Goal: Information Seeking & Learning: Check status

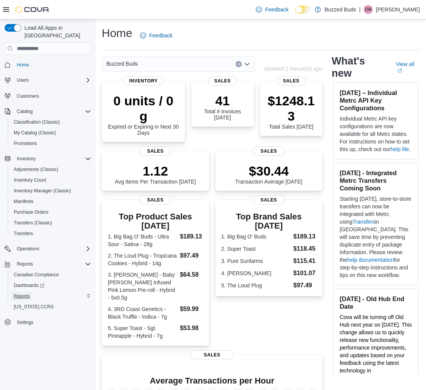
click at [20, 293] on span "Reports" at bounding box center [22, 296] width 16 height 6
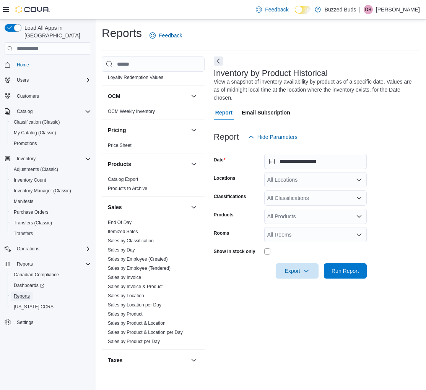
scroll to position [532, 0]
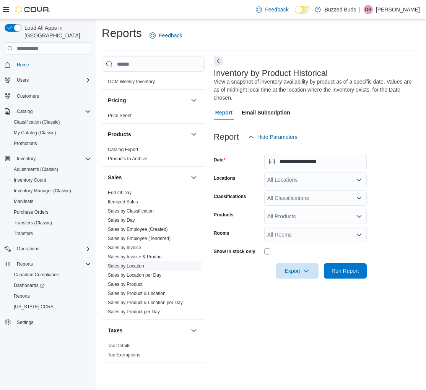
click at [117, 264] on link "Sales by Location" at bounding box center [126, 266] width 36 height 5
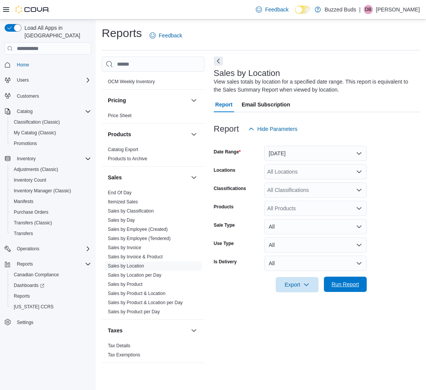
click at [331, 292] on span "Run Report" at bounding box center [345, 284] width 34 height 15
click at [219, 58] on button "Next" at bounding box center [218, 60] width 9 height 9
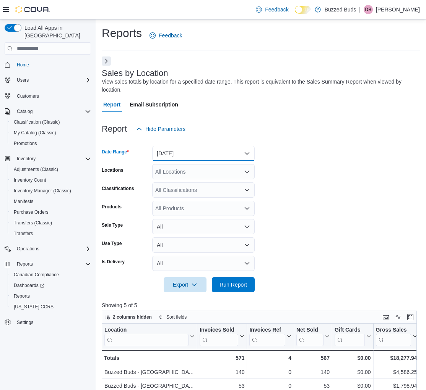
click at [163, 154] on button "[DATE]" at bounding box center [203, 153] width 102 height 15
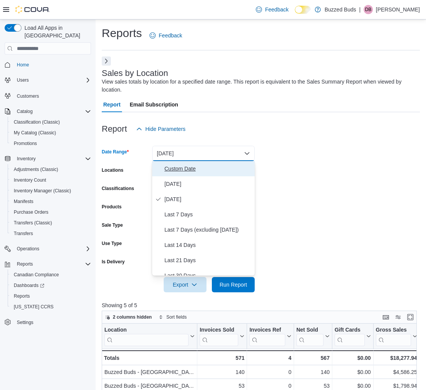
click at [163, 163] on button "Custom Date" at bounding box center [203, 168] width 102 height 15
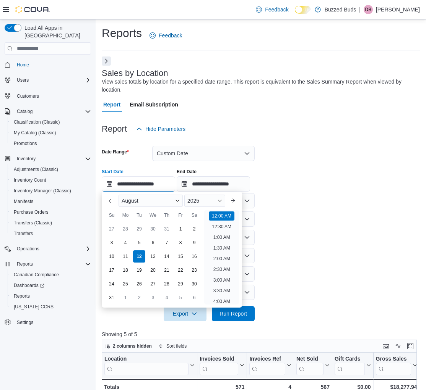
click at [165, 189] on input "**********" at bounding box center [138, 183] width 73 height 15
click at [112, 261] on div "10" at bounding box center [111, 256] width 13 height 13
type input "**********"
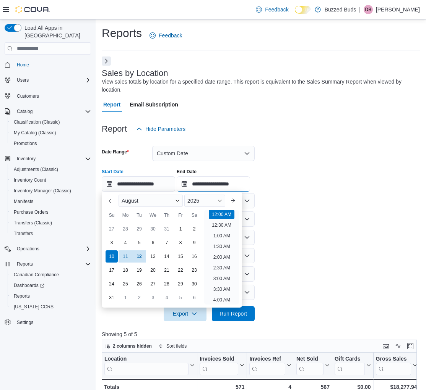
click at [225, 186] on input "**********" at bounding box center [212, 183] width 73 height 15
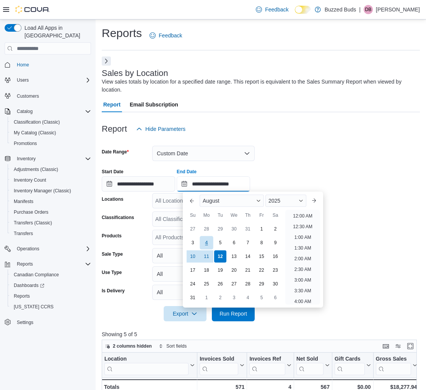
scroll to position [420, 0]
click at [189, 256] on div "10" at bounding box center [192, 256] width 13 height 13
type input "**********"
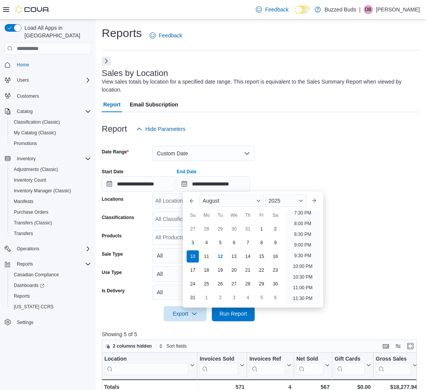
drag, startPoint x: 300, startPoint y: 168, endPoint x: 241, endPoint y: 270, distance: 117.6
click at [295, 176] on div "**********" at bounding box center [261, 177] width 318 height 29
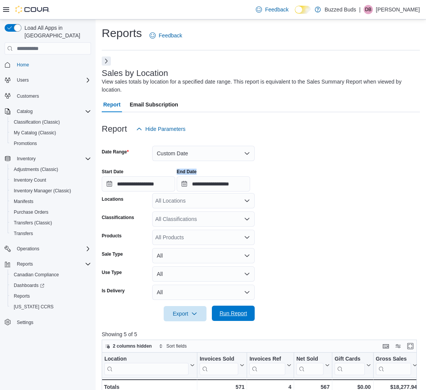
click at [241, 311] on span "Run Report" at bounding box center [233, 314] width 28 height 8
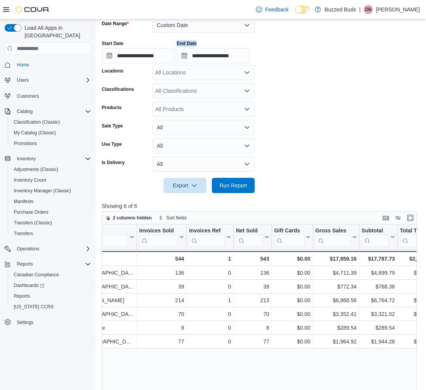
scroll to position [0, 77]
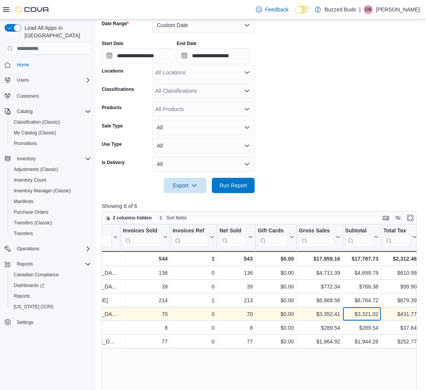
click at [354, 314] on div "$3,321.02" at bounding box center [361, 314] width 33 height 9
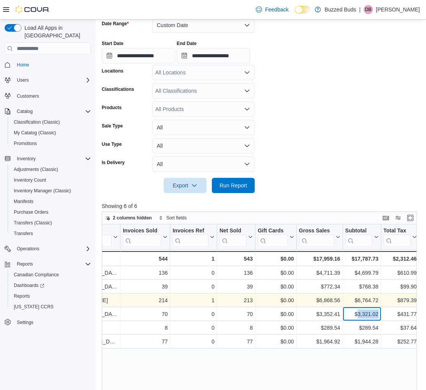
scroll to position [127, 0]
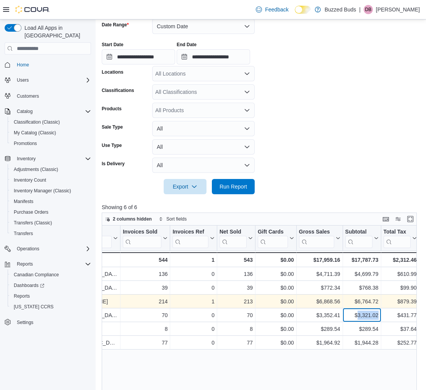
copy div "3,321.02"
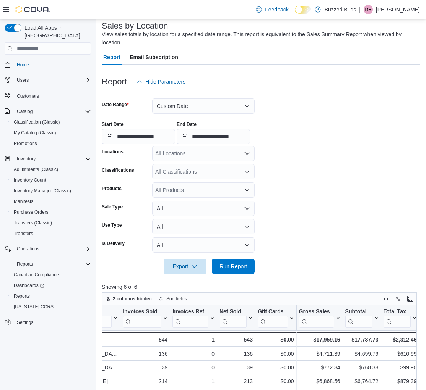
scroll to position [47, 0]
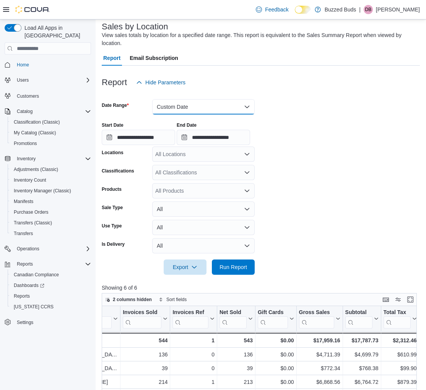
click at [170, 100] on button "Custom Date" at bounding box center [203, 106] width 102 height 15
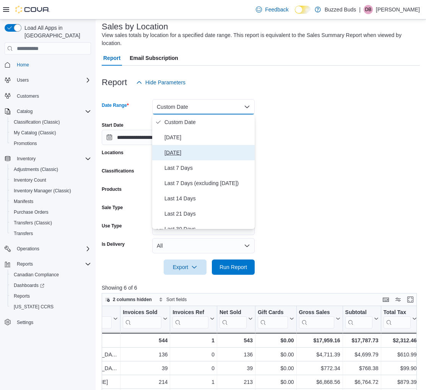
click at [176, 153] on span "[DATE]" at bounding box center [207, 152] width 87 height 9
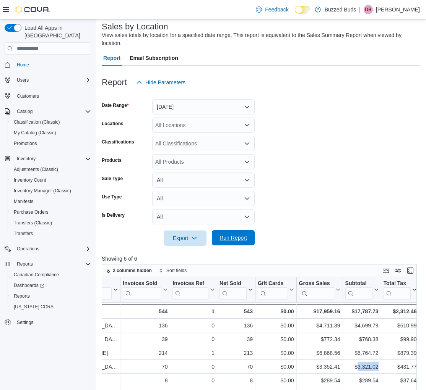
click at [243, 236] on span "Run Report" at bounding box center [233, 238] width 28 height 8
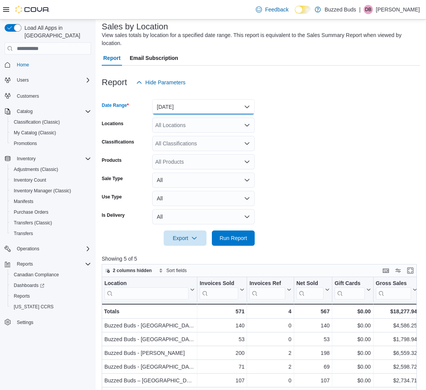
click at [186, 101] on button "[DATE]" at bounding box center [203, 106] width 102 height 15
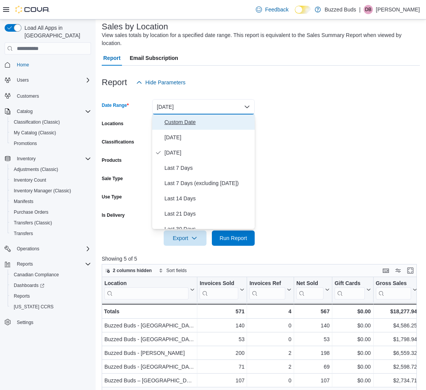
click at [190, 120] on span "Custom Date" at bounding box center [207, 122] width 87 height 9
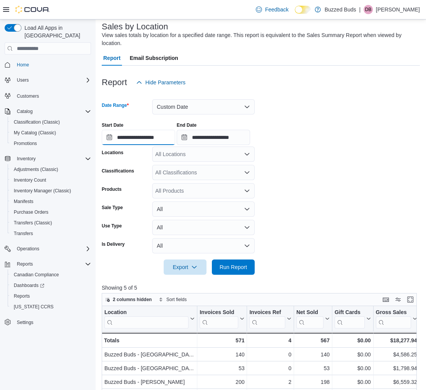
click at [166, 132] on input "**********" at bounding box center [138, 137] width 73 height 15
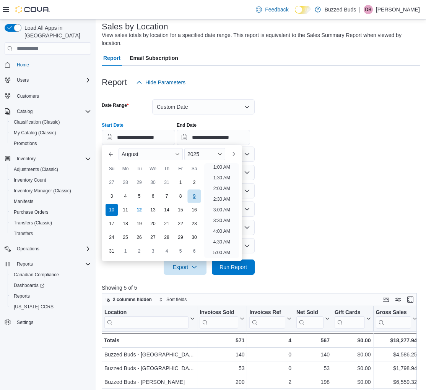
click at [197, 194] on div "9" at bounding box center [193, 195] width 13 height 13
click at [111, 212] on div "10" at bounding box center [111, 209] width 13 height 13
drag, startPoint x: 265, startPoint y: 158, endPoint x: 233, endPoint y: 255, distance: 102.0
click at [264, 160] on form "**********" at bounding box center [261, 182] width 318 height 185
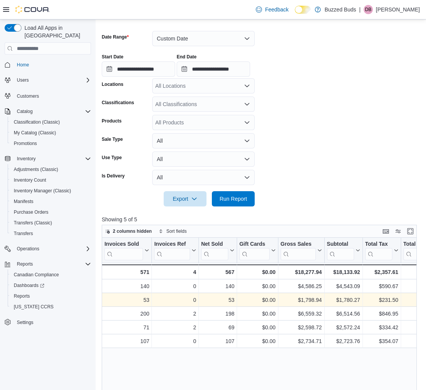
scroll to position [0, 99]
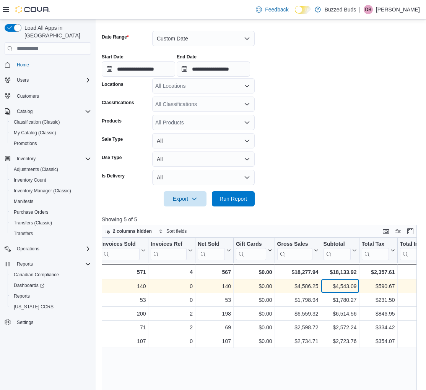
click at [333, 287] on div "$4,543.09" at bounding box center [339, 286] width 33 height 9
copy div "4,543.09"
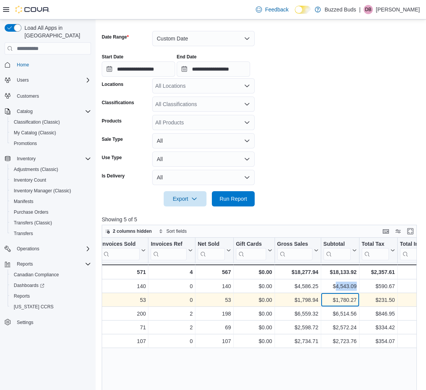
click at [345, 301] on div "$1,780.27" at bounding box center [339, 300] width 33 height 9
copy div "1,780.27"
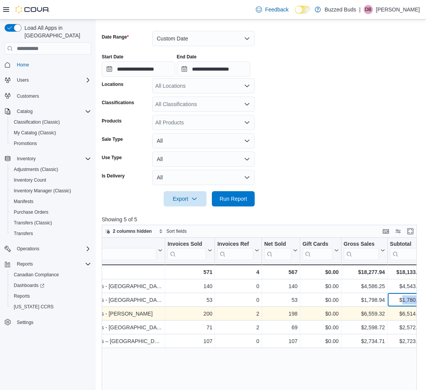
scroll to position [0, 48]
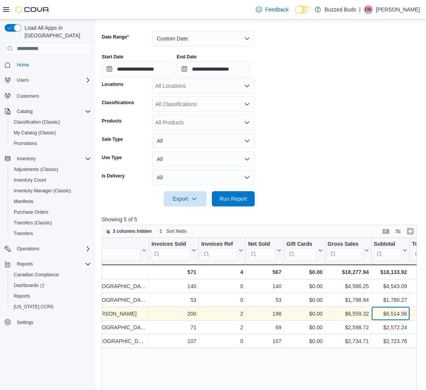
click at [400, 313] on div "$6,514.56" at bounding box center [390, 313] width 33 height 9
copy div "6,514.56"
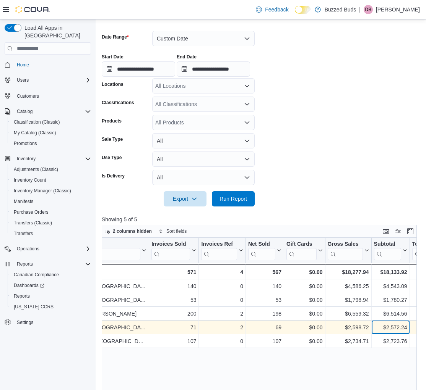
click at [389, 328] on div "$2,572.24" at bounding box center [390, 327] width 33 height 9
copy div "$2,572.24"
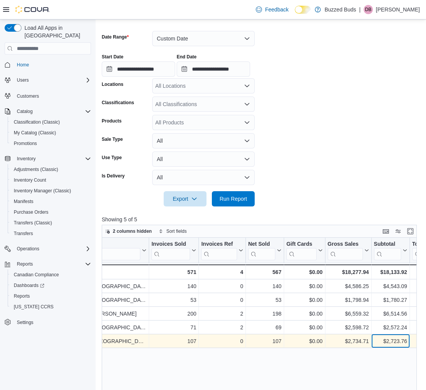
click at [385, 340] on div "$2,723.76" at bounding box center [390, 341] width 33 height 9
copy div "$2,723.76"
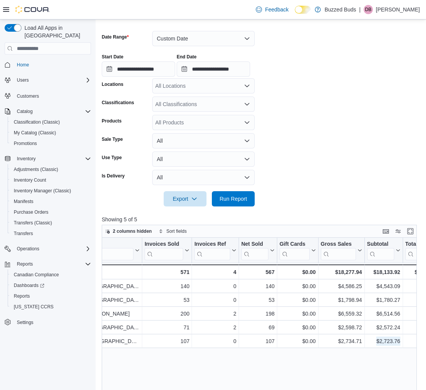
scroll to position [0, 55]
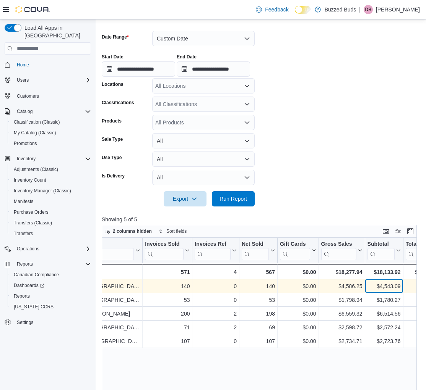
click at [385, 288] on div "$4,543.09" at bounding box center [383, 286] width 33 height 9
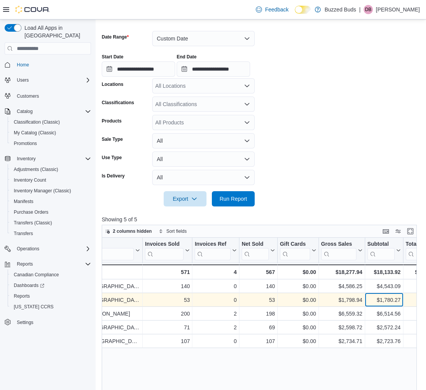
click at [383, 301] on div "$1,780.27" at bounding box center [383, 300] width 33 height 9
copy div "$1,780.27"
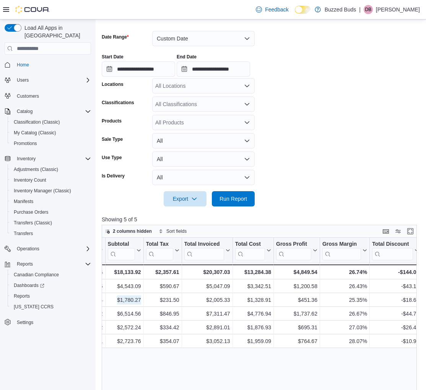
scroll to position [0, 313]
click at [155, 73] on input "**********" at bounding box center [138, 68] width 73 height 15
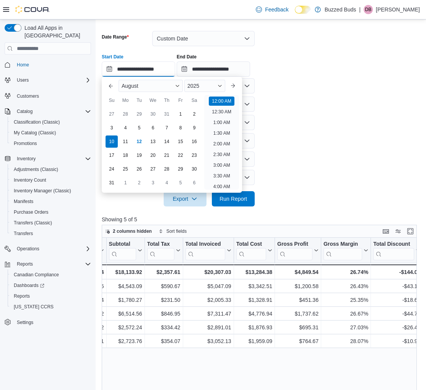
scroll to position [24, 0]
click at [126, 144] on div "11" at bounding box center [124, 141] width 13 height 13
type input "**********"
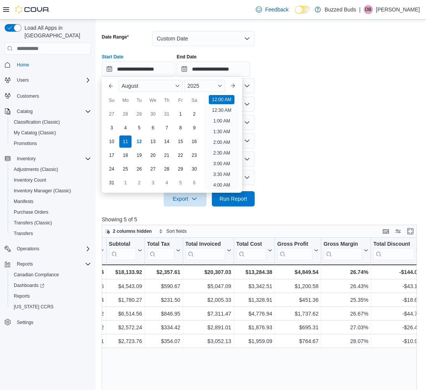
drag, startPoint x: 295, startPoint y: 144, endPoint x: 258, endPoint y: 169, distance: 44.3
click at [293, 145] on form "**********" at bounding box center [261, 114] width 318 height 185
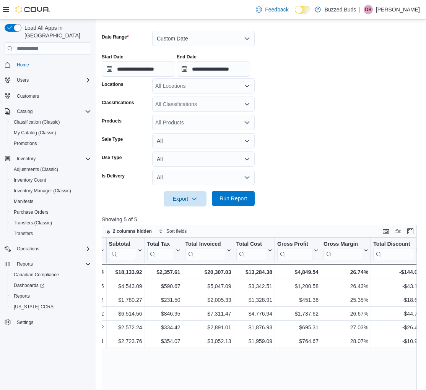
click at [235, 195] on span "Run Report" at bounding box center [233, 198] width 34 height 15
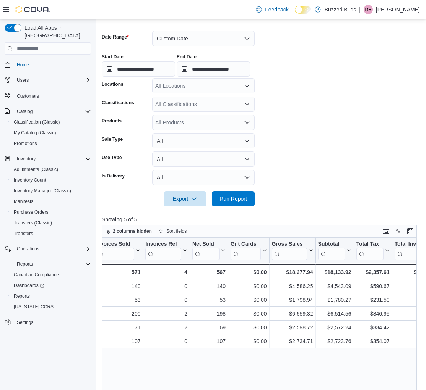
scroll to position [0, 108]
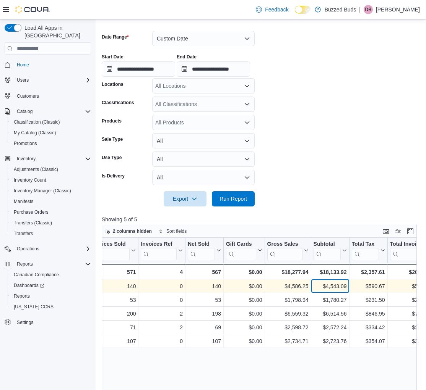
click at [340, 291] on div "$4,543.09" at bounding box center [329, 286] width 33 height 9
